Goal: Task Accomplishment & Management: Use online tool/utility

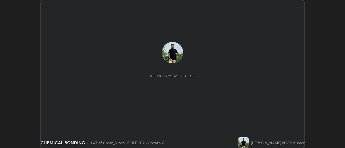
scroll to position [148, 344]
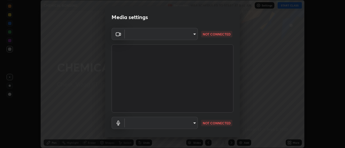
type input "c8d4d34ac1f352bb95d5f05a967dc34c6676a64432e358c7d9874fe1d0247c02"
type input "ce130775b7164724ad1ed5ad860966c1541d672b99243daa1c1c1b621aeed87d"
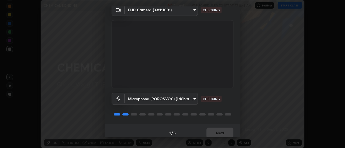
scroll to position [28, 0]
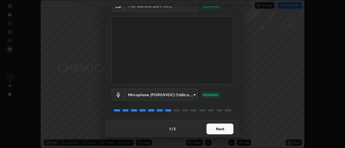
click at [225, 129] on button "Next" at bounding box center [219, 129] width 27 height 11
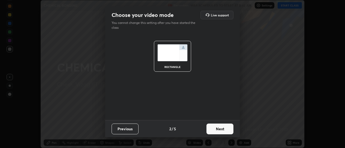
click at [225, 130] on button "Next" at bounding box center [219, 129] width 27 height 11
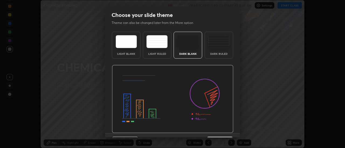
click at [225, 130] on img at bounding box center [172, 99] width 121 height 68
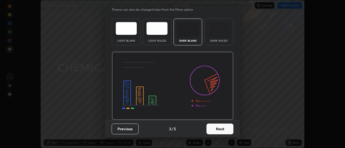
click at [218, 131] on button "Next" at bounding box center [219, 129] width 27 height 11
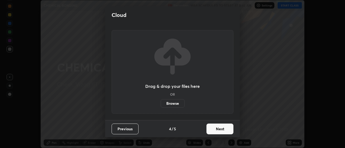
click at [225, 128] on button "Next" at bounding box center [219, 129] width 27 height 11
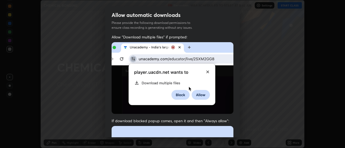
click at [250, 71] on div "Allow automatic downloads Please provide the following download permissions to …" at bounding box center [172, 74] width 345 height 148
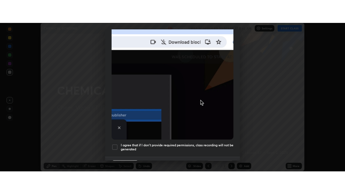
scroll to position [138, 0]
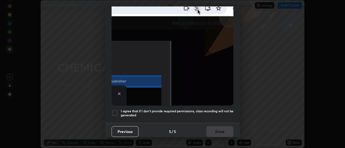
click at [217, 109] on h5 "I agree that if I don't provide required permissions, class recording will not …" at bounding box center [177, 113] width 113 height 8
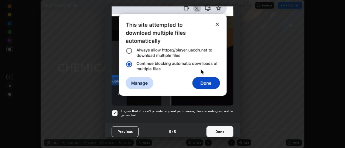
click at [221, 132] on button "Done" at bounding box center [219, 132] width 27 height 11
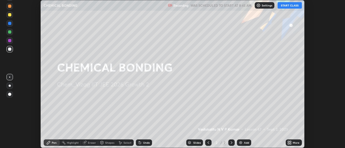
click at [290, 5] on button "START CLASS" at bounding box center [289, 5] width 24 height 6
click at [290, 142] on icon at bounding box center [290, 141] width 1 height 1
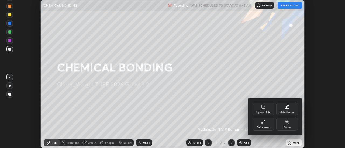
click at [267, 124] on div "Full screen" at bounding box center [263, 124] width 22 height 13
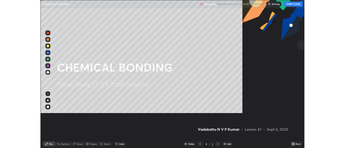
scroll to position [194, 345]
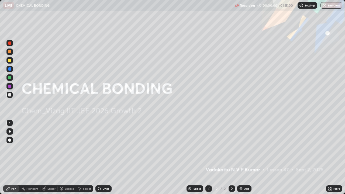
click at [242, 148] on img at bounding box center [241, 188] width 4 height 4
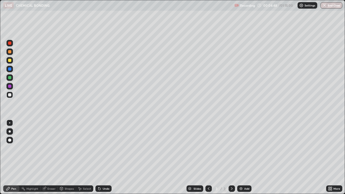
click at [85, 148] on div "Select" at bounding box center [87, 188] width 8 height 3
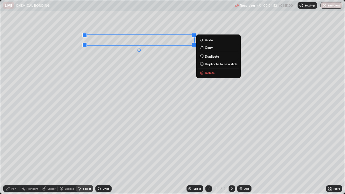
click at [211, 73] on p "Delete" at bounding box center [210, 73] width 10 height 4
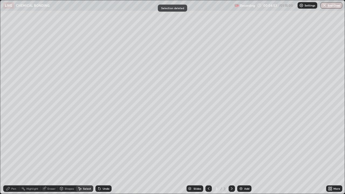
click at [14, 148] on div "Pen" at bounding box center [13, 188] width 5 height 3
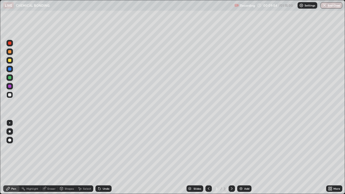
click at [87, 148] on div "Select" at bounding box center [84, 188] width 17 height 6
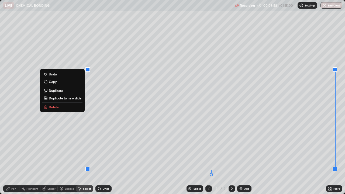
click at [56, 108] on p "Delete" at bounding box center [54, 107] width 10 height 4
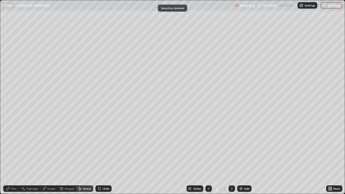
click at [53, 148] on div "Eraser" at bounding box center [51, 188] width 8 height 3
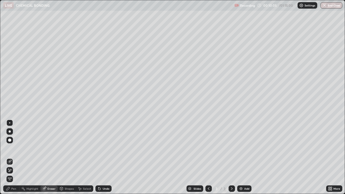
click at [15, 148] on div "Pen" at bounding box center [13, 188] width 5 height 3
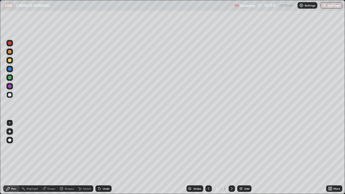
click at [54, 148] on div "Eraser" at bounding box center [51, 188] width 8 height 3
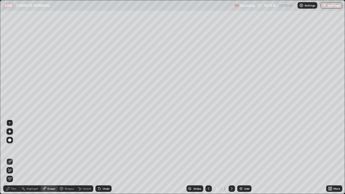
click at [18, 148] on div "Pen" at bounding box center [11, 188] width 16 height 6
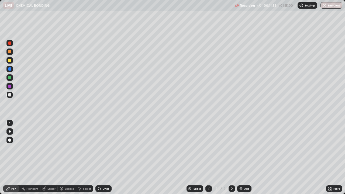
click at [241, 148] on img at bounding box center [241, 188] width 4 height 4
click at [85, 148] on div "Select" at bounding box center [87, 188] width 8 height 3
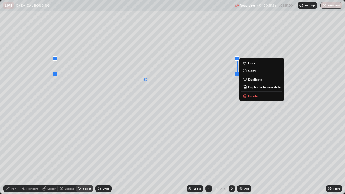
click at [254, 96] on p "Delete" at bounding box center [253, 96] width 10 height 4
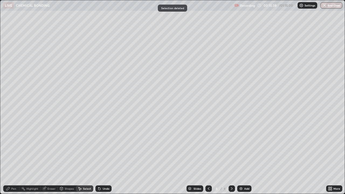
click at [14, 148] on div "Pen" at bounding box center [13, 188] width 5 height 3
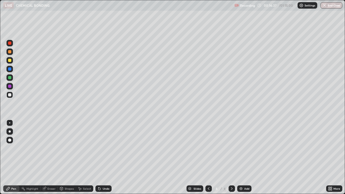
click at [54, 148] on div "Eraser" at bounding box center [51, 188] width 8 height 3
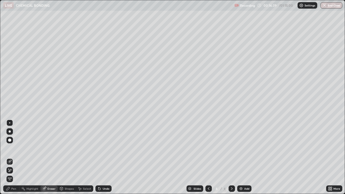
click at [10, 140] on div at bounding box center [9, 139] width 3 height 3
click at [16, 148] on div "Pen" at bounding box center [13, 188] width 5 height 3
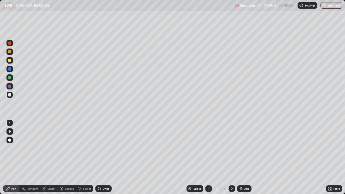
click at [87, 148] on div "Select" at bounding box center [87, 188] width 8 height 3
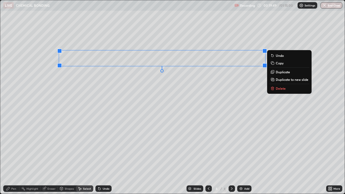
click at [271, 87] on icon at bounding box center [272, 88] width 2 height 2
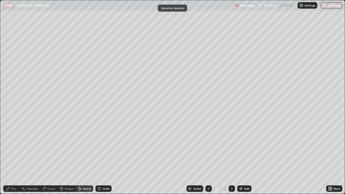
click at [16, 148] on div "Pen" at bounding box center [11, 188] width 16 height 6
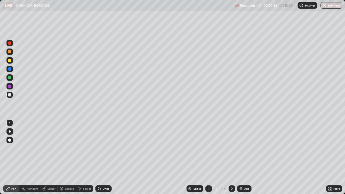
click at [86, 148] on div "Select" at bounding box center [87, 188] width 8 height 3
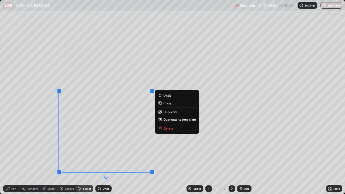
click at [162, 128] on icon at bounding box center [160, 128] width 4 height 4
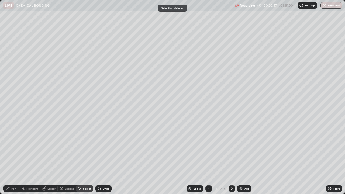
click at [53, 148] on div "Eraser" at bounding box center [51, 188] width 8 height 3
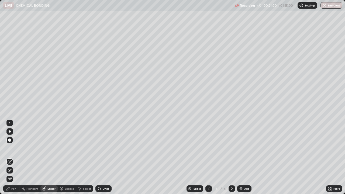
click at [16, 148] on div "Pen" at bounding box center [13, 188] width 5 height 3
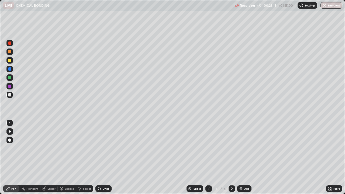
click at [87, 148] on div "Select" at bounding box center [87, 188] width 8 height 3
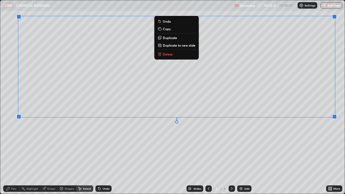
click at [169, 56] on p "Delete" at bounding box center [168, 54] width 10 height 4
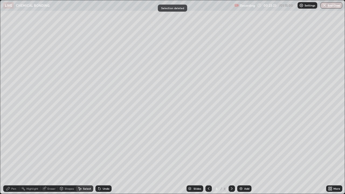
click at [52, 148] on div "Eraser" at bounding box center [51, 188] width 8 height 3
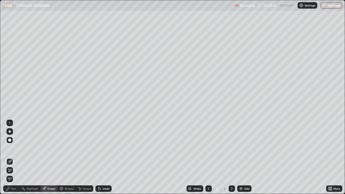
click at [15, 148] on div "Pen" at bounding box center [13, 188] width 5 height 3
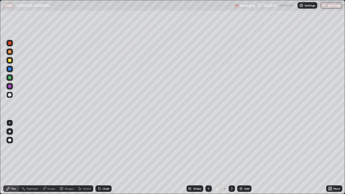
click at [52, 148] on div "Eraser" at bounding box center [48, 188] width 17 height 6
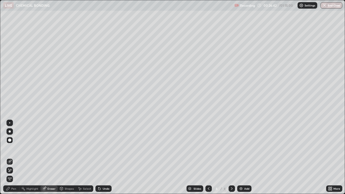
click at [14, 148] on div "Pen" at bounding box center [13, 188] width 5 height 3
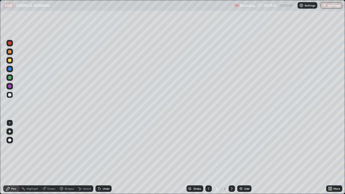
click at [88, 148] on div "Select" at bounding box center [84, 188] width 17 height 6
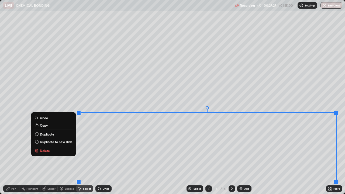
click at [48, 148] on p "Delete" at bounding box center [45, 150] width 10 height 4
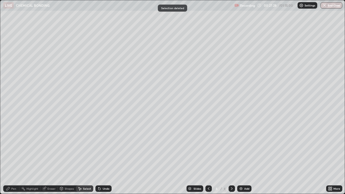
click at [16, 148] on div "Pen" at bounding box center [11, 188] width 16 height 6
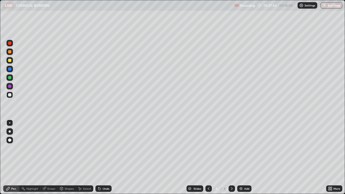
click at [49, 148] on div "Eraser" at bounding box center [48, 188] width 17 height 6
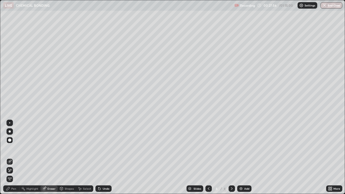
click at [17, 148] on div "Pen" at bounding box center [11, 188] width 16 height 6
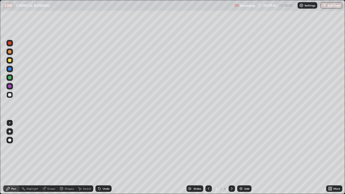
click at [163, 148] on div "Slides 4 / 4 Add" at bounding box center [218, 188] width 214 height 11
click at [241, 148] on img at bounding box center [241, 188] width 4 height 4
click at [13, 59] on div at bounding box center [9, 60] width 6 height 6
click at [12, 96] on div at bounding box center [9, 95] width 6 height 6
click at [240, 148] on img at bounding box center [241, 188] width 4 height 4
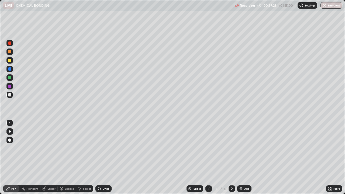
click at [53, 148] on div "Eraser" at bounding box center [51, 188] width 8 height 3
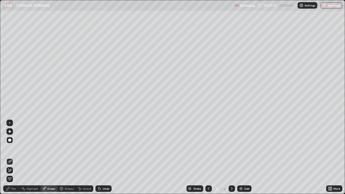
click at [100, 148] on icon at bounding box center [99, 189] width 2 height 2
click at [98, 148] on icon at bounding box center [98, 187] width 1 height 1
click at [15, 148] on div "Pen" at bounding box center [13, 188] width 5 height 3
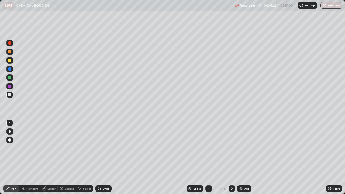
click at [86, 148] on div "Select" at bounding box center [87, 188] width 8 height 3
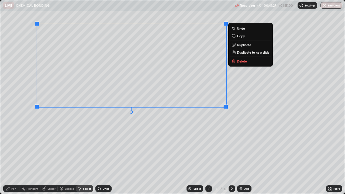
click at [233, 61] on icon at bounding box center [233, 61] width 0 height 1
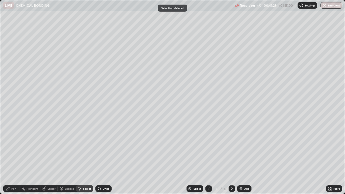
click at [15, 148] on div "Pen" at bounding box center [13, 188] width 5 height 3
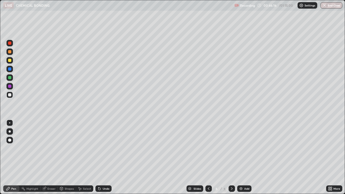
click at [241, 148] on img at bounding box center [241, 188] width 4 height 4
click at [55, 148] on div "Eraser" at bounding box center [51, 188] width 8 height 3
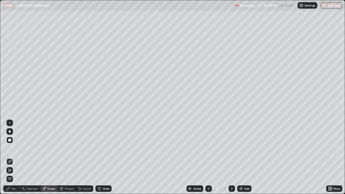
click at [14, 148] on div "Pen" at bounding box center [13, 188] width 5 height 3
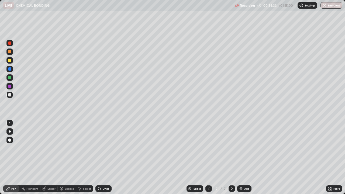
click at [87, 148] on div "Select" at bounding box center [87, 188] width 8 height 3
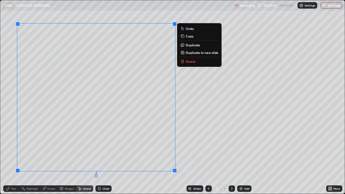
click at [183, 62] on icon at bounding box center [183, 61] width 0 height 1
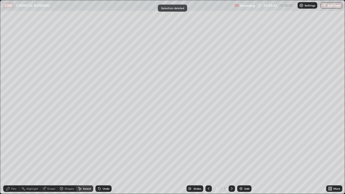
click at [50, 148] on div "Eraser" at bounding box center [51, 188] width 8 height 3
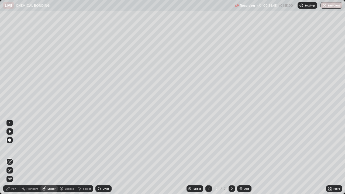
click at [13, 148] on div "Pen" at bounding box center [13, 188] width 5 height 3
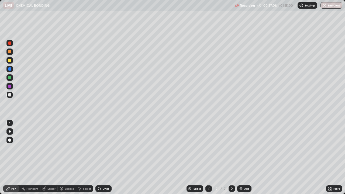
click at [84, 148] on div "Select" at bounding box center [87, 188] width 8 height 3
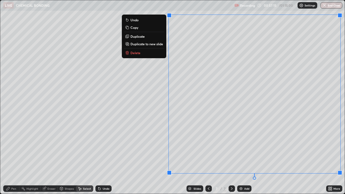
click at [136, 54] on p "Delete" at bounding box center [135, 53] width 10 height 4
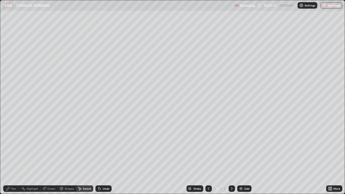
click at [15, 148] on div "Pen" at bounding box center [13, 188] width 5 height 3
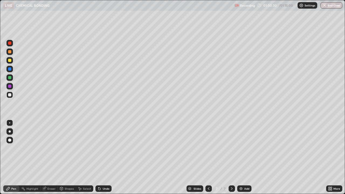
click at [231, 148] on div at bounding box center [231, 188] width 6 height 11
click at [85, 148] on div "Select" at bounding box center [87, 188] width 8 height 3
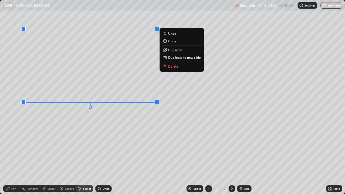
click at [167, 65] on icon at bounding box center [165, 66] width 4 height 4
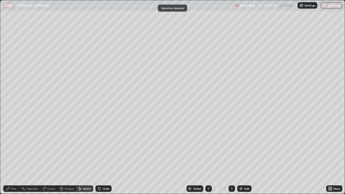
click at [15, 148] on div "Pen" at bounding box center [13, 188] width 5 height 3
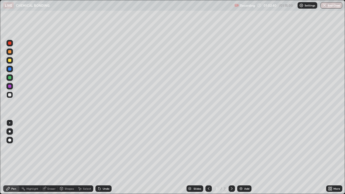
click at [84, 148] on div "Select" at bounding box center [84, 188] width 17 height 6
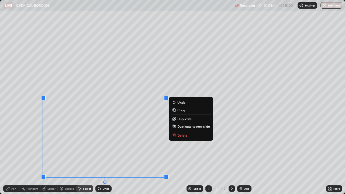
click at [174, 134] on icon at bounding box center [174, 134] width 2 height 1
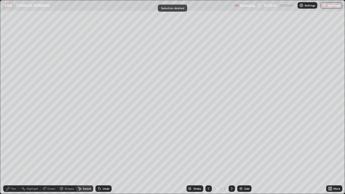
click at [13, 148] on div "Pen" at bounding box center [13, 188] width 5 height 3
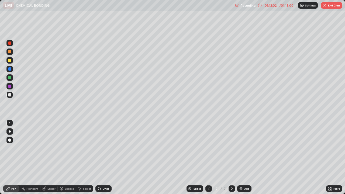
click at [337, 3] on button "End Class" at bounding box center [331, 5] width 21 height 6
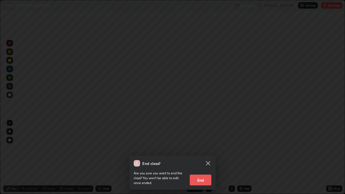
click at [205, 148] on button "End" at bounding box center [201, 179] width 22 height 11
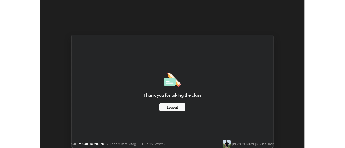
scroll to position [26772, 26576]
